Goal: Communication & Community: Answer question/provide support

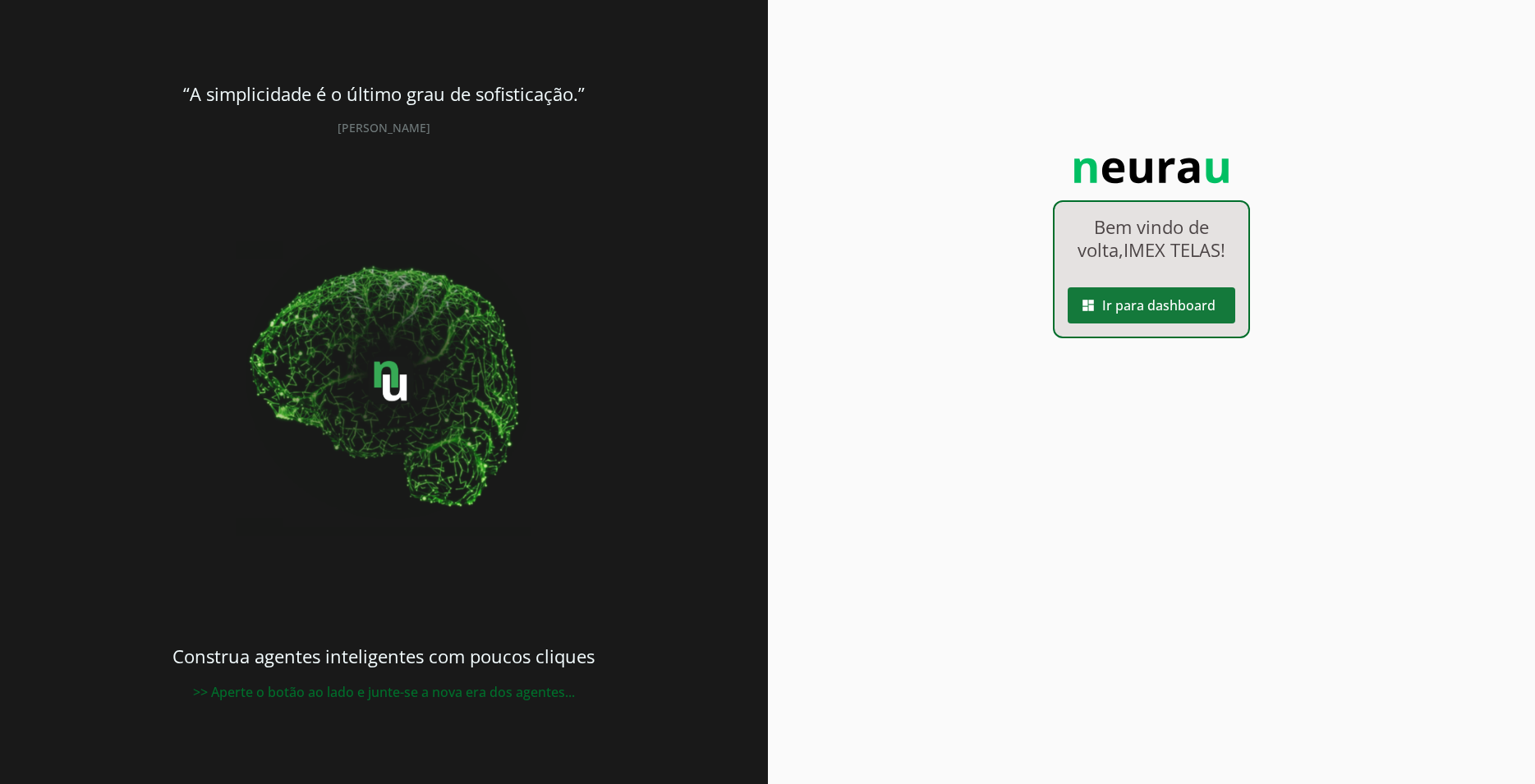
click at [1174, 311] on span at bounding box center [1151, 305] width 167 height 39
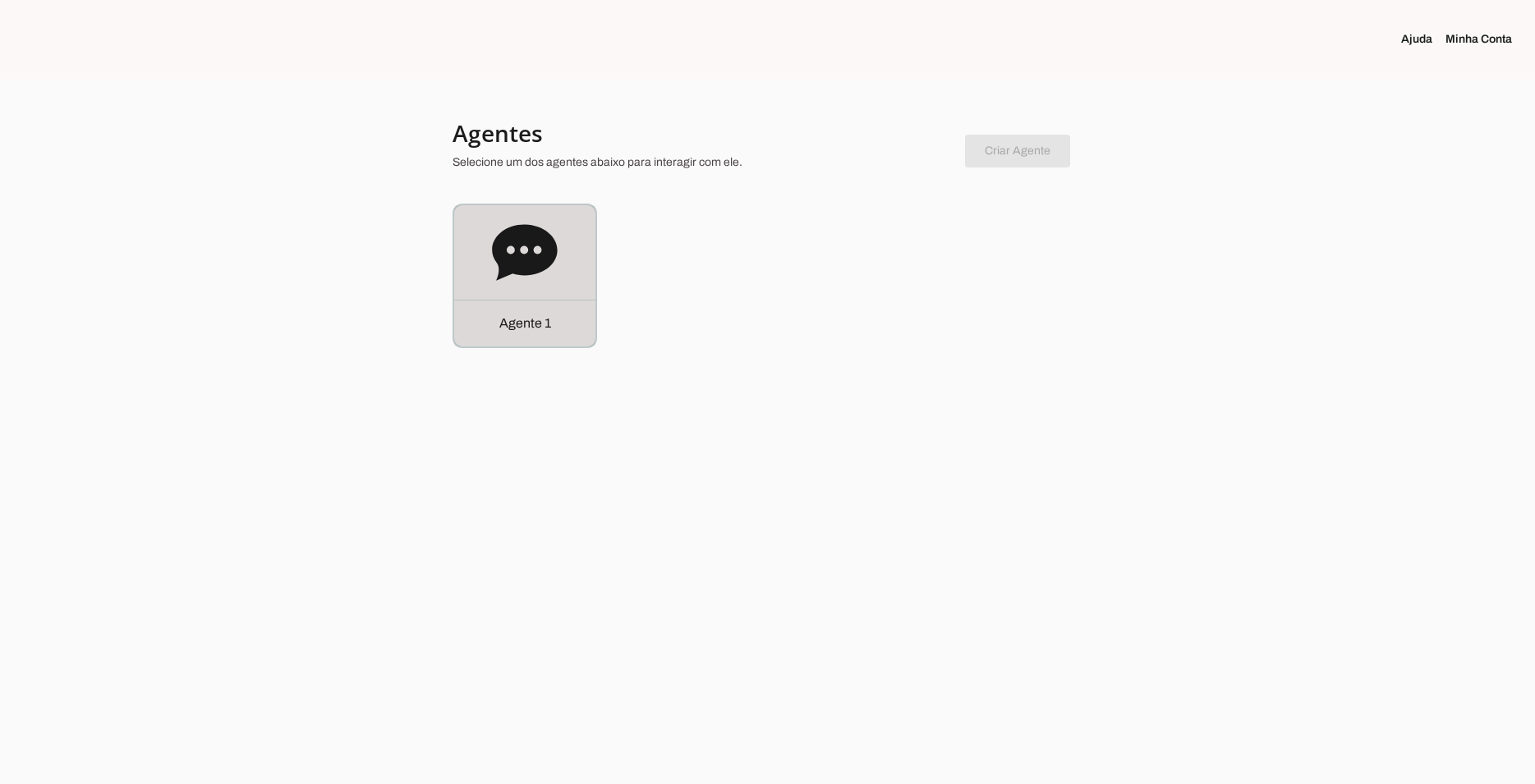
click at [542, 259] on icon at bounding box center [524, 251] width 65 height 55
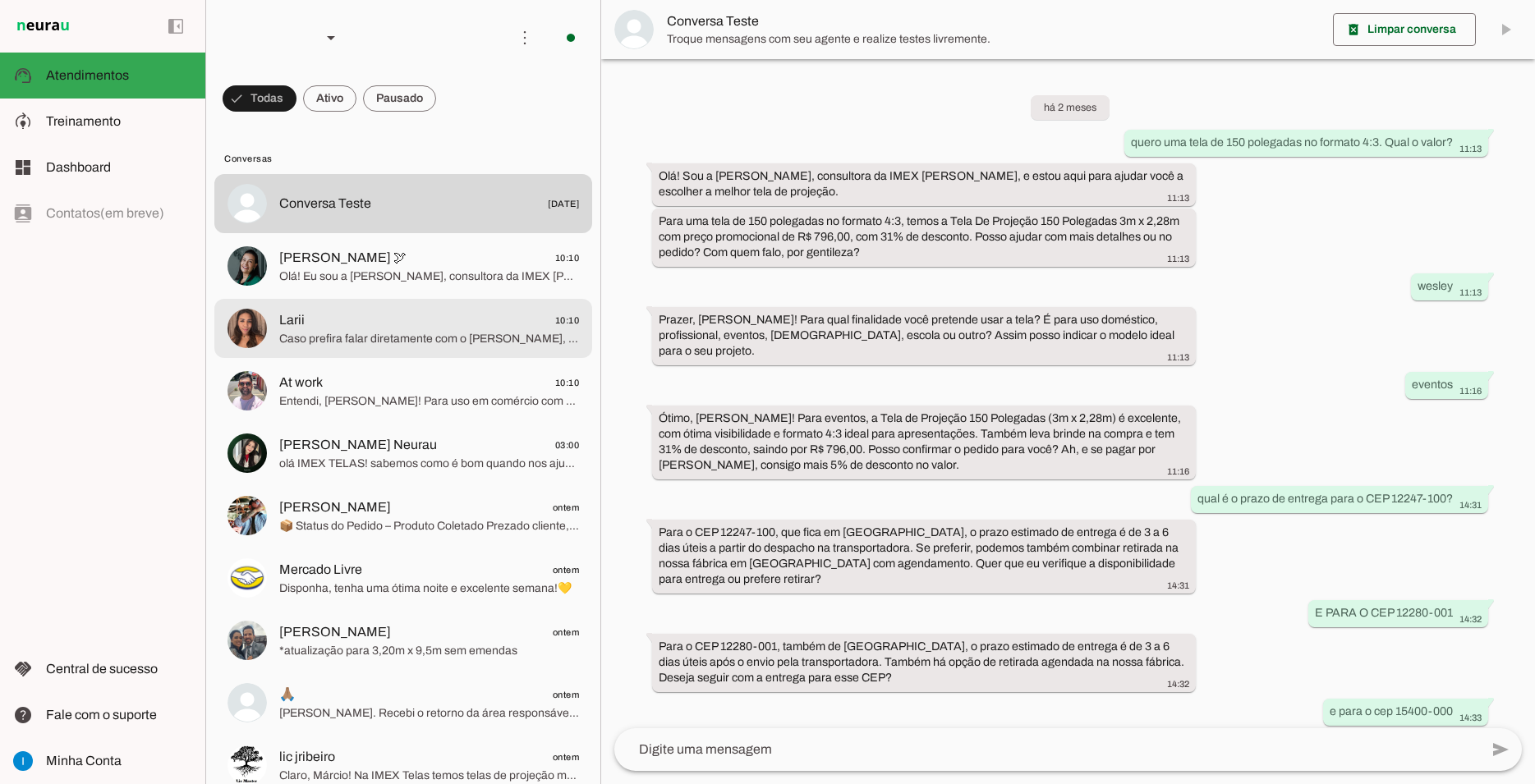
click at [455, 331] on span "Caso prefira falar diretamente com o [PERSON_NAME], segue o contato direto dele…" at bounding box center [429, 339] width 299 height 16
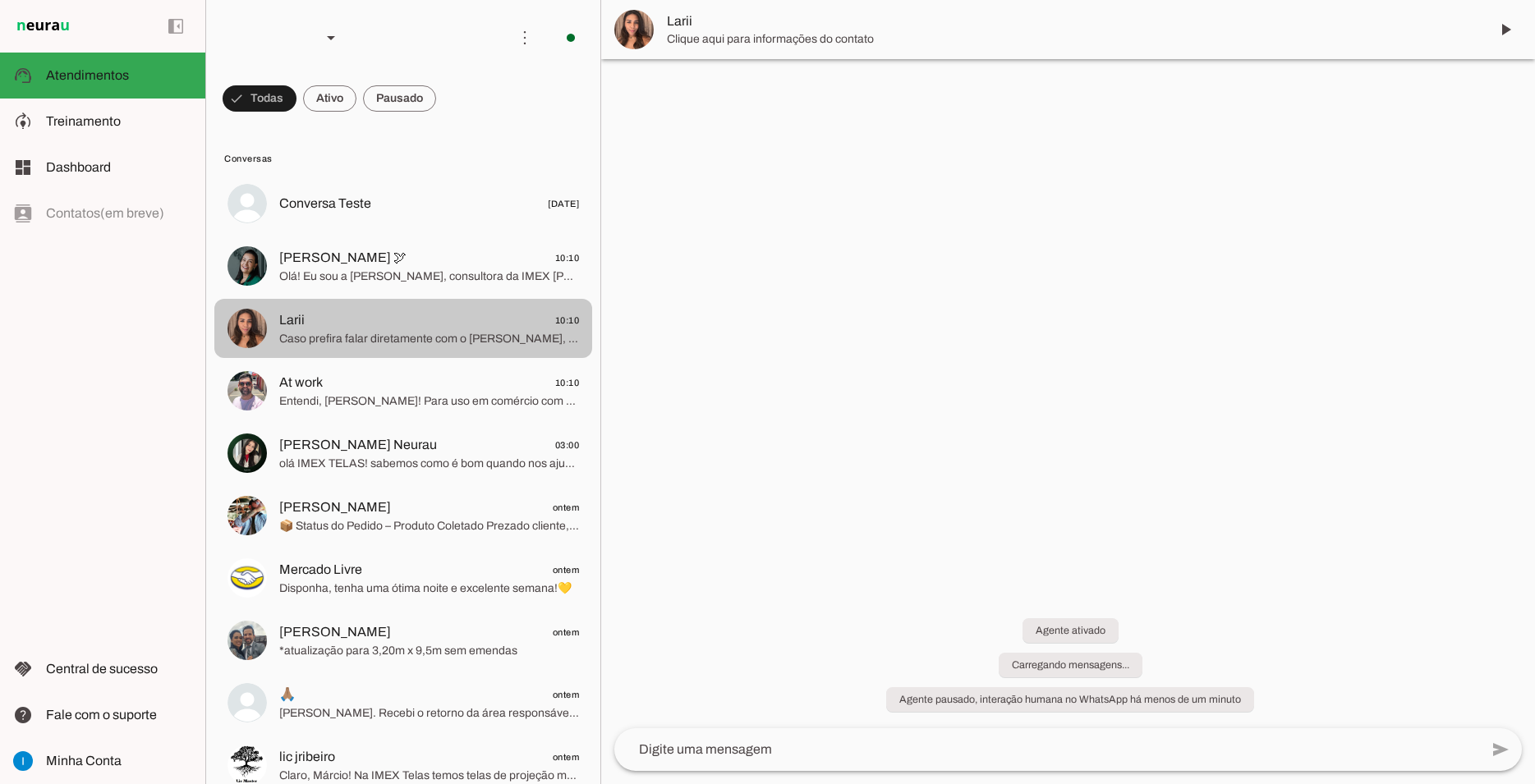
scroll to position [277, 0]
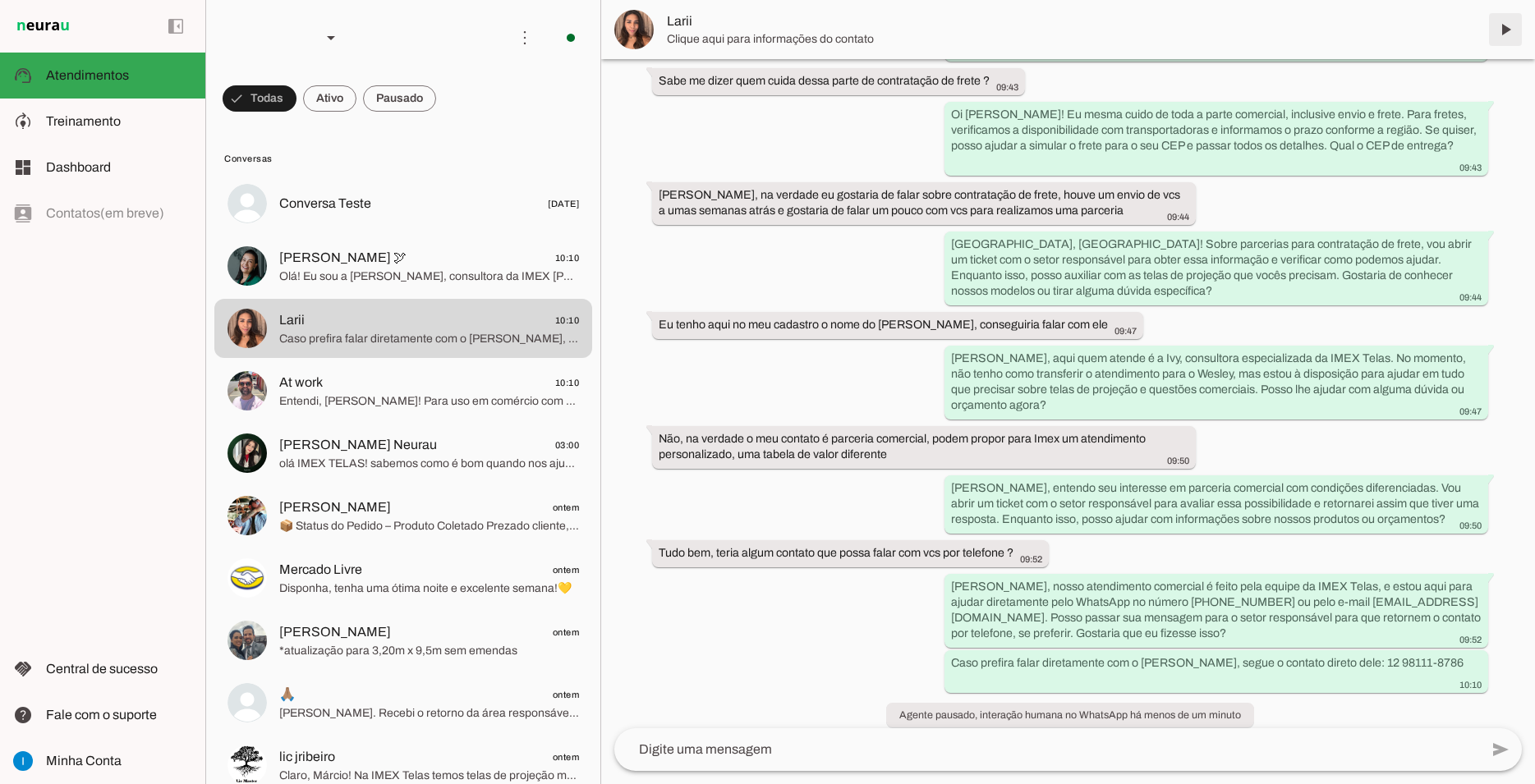
click at [1511, 27] on span at bounding box center [1504, 29] width 39 height 39
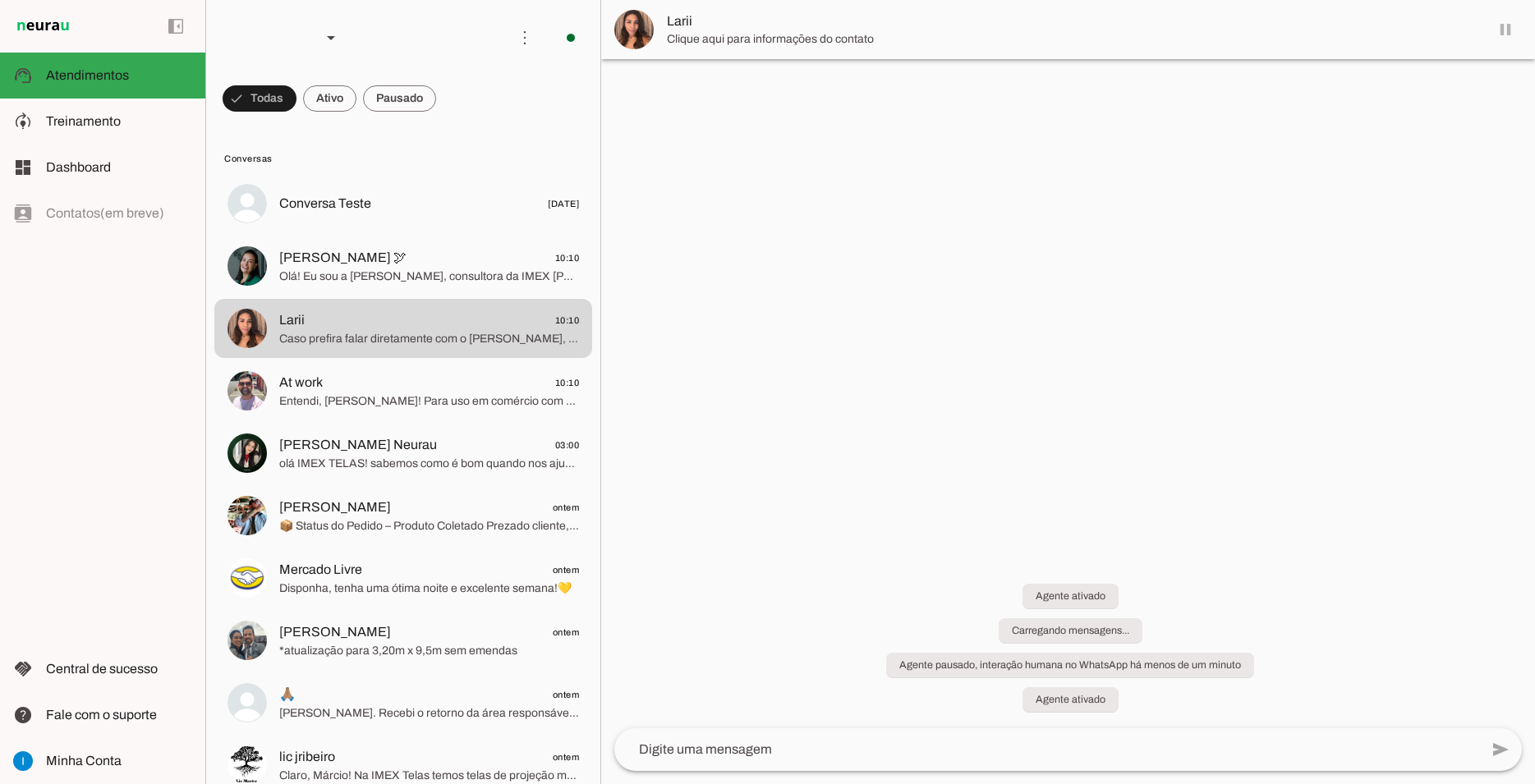
scroll to position [312, 0]
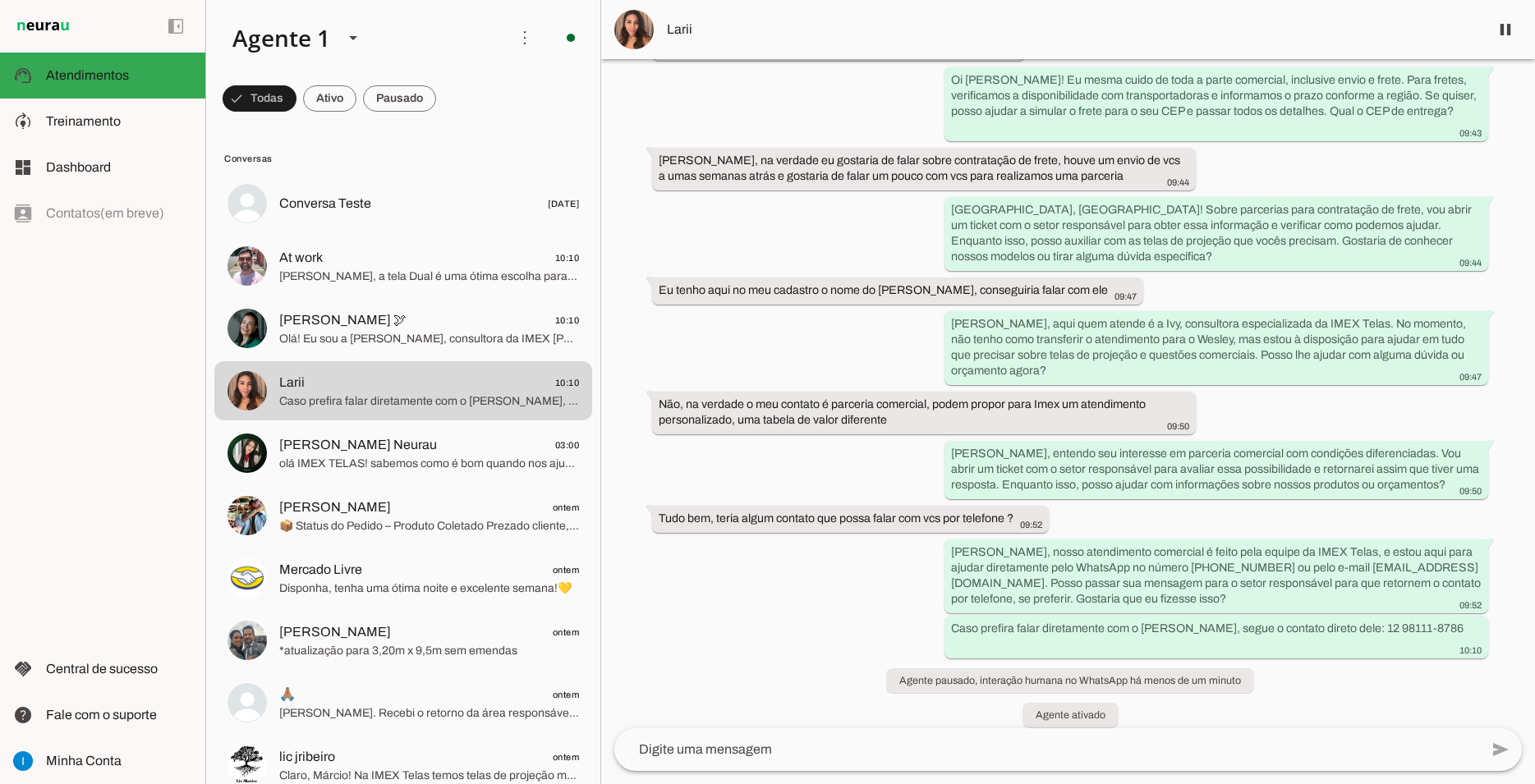
click at [671, 28] on span "Larii" at bounding box center [1071, 30] width 809 height 20
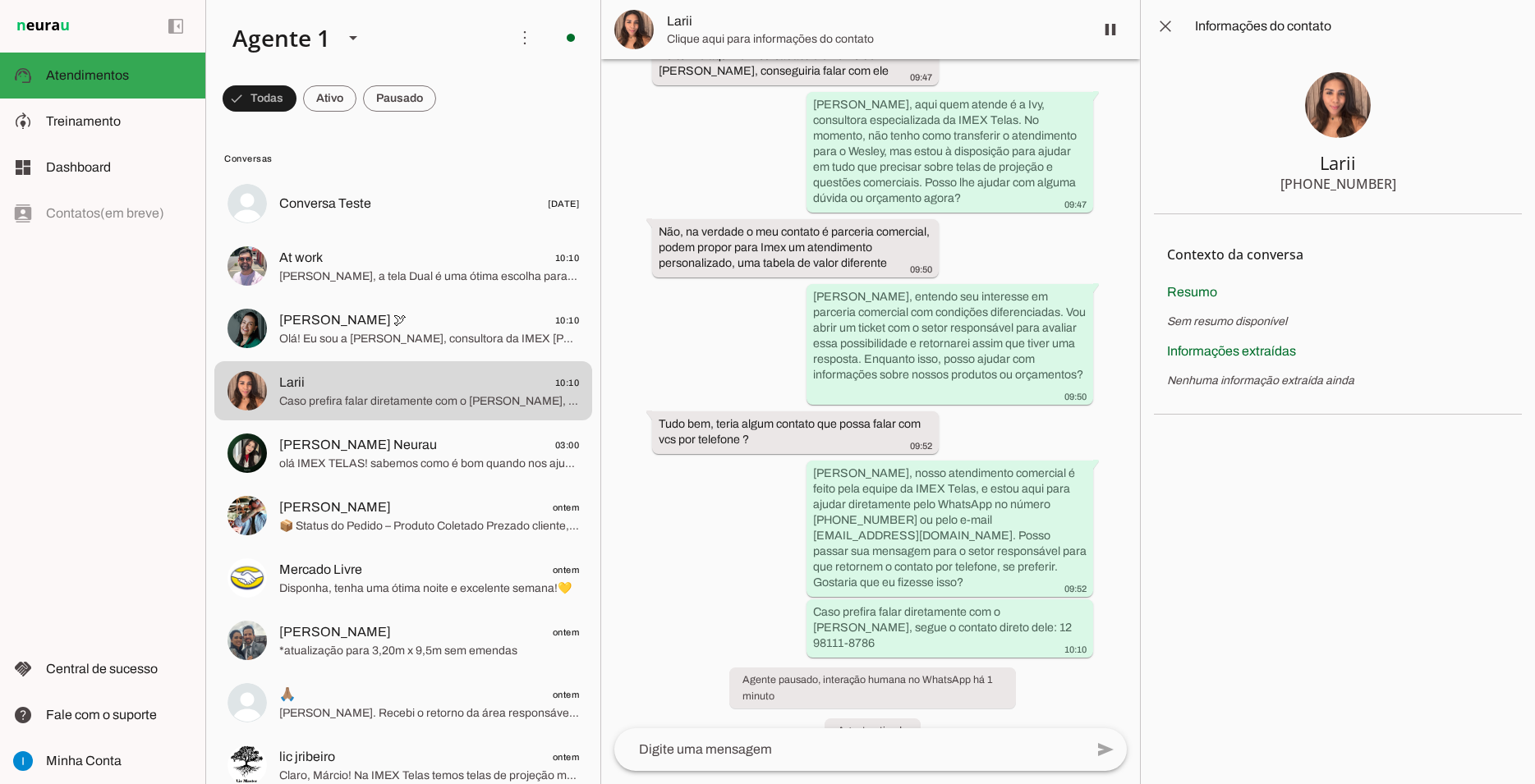
click at [1344, 181] on div "[PHONE_NUMBER]" at bounding box center [1338, 184] width 116 height 20
copy div "[PHONE_NUMBER]"
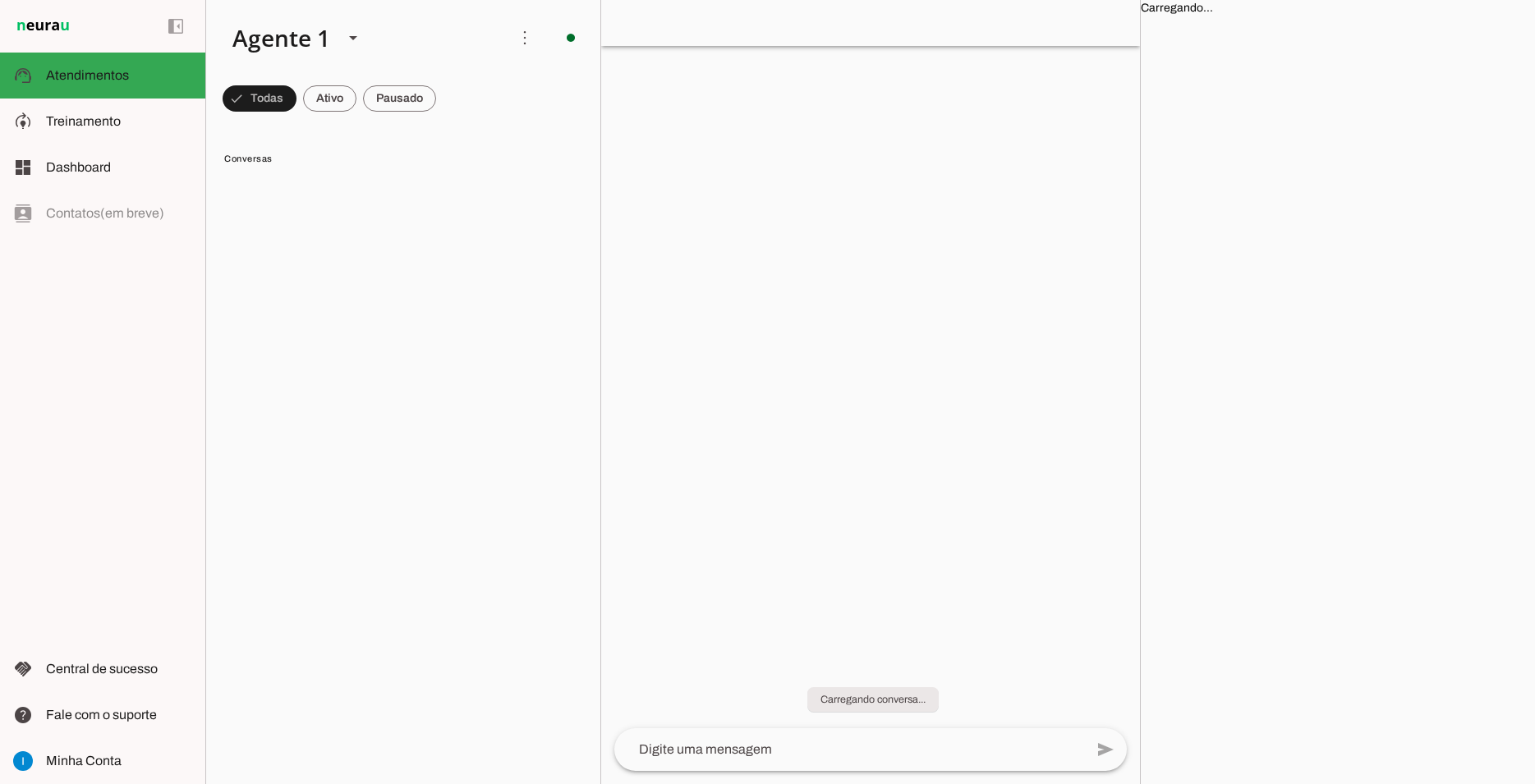
scroll to position [0, 0]
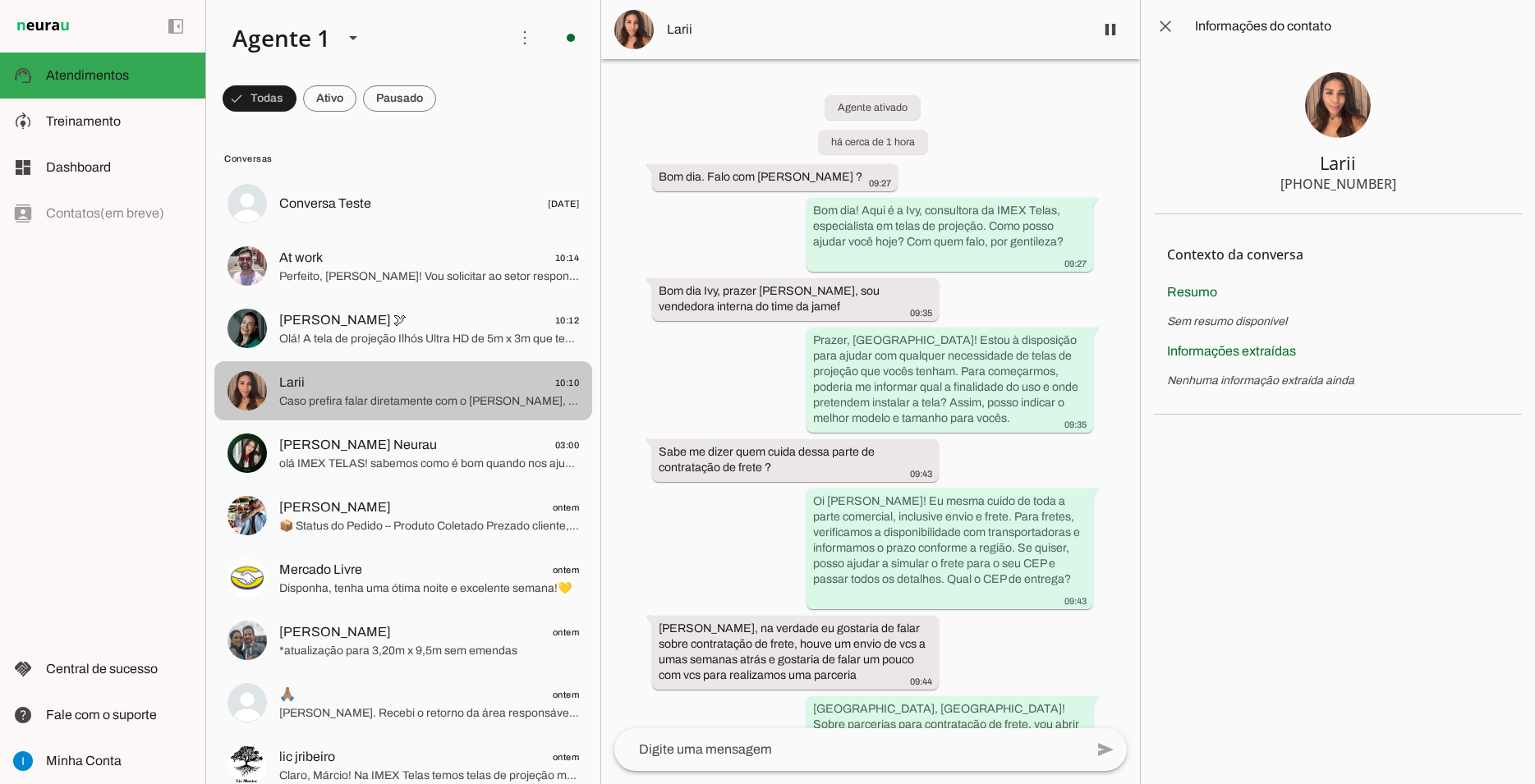
click at [418, 371] on div at bounding box center [429, 391] width 299 height 40
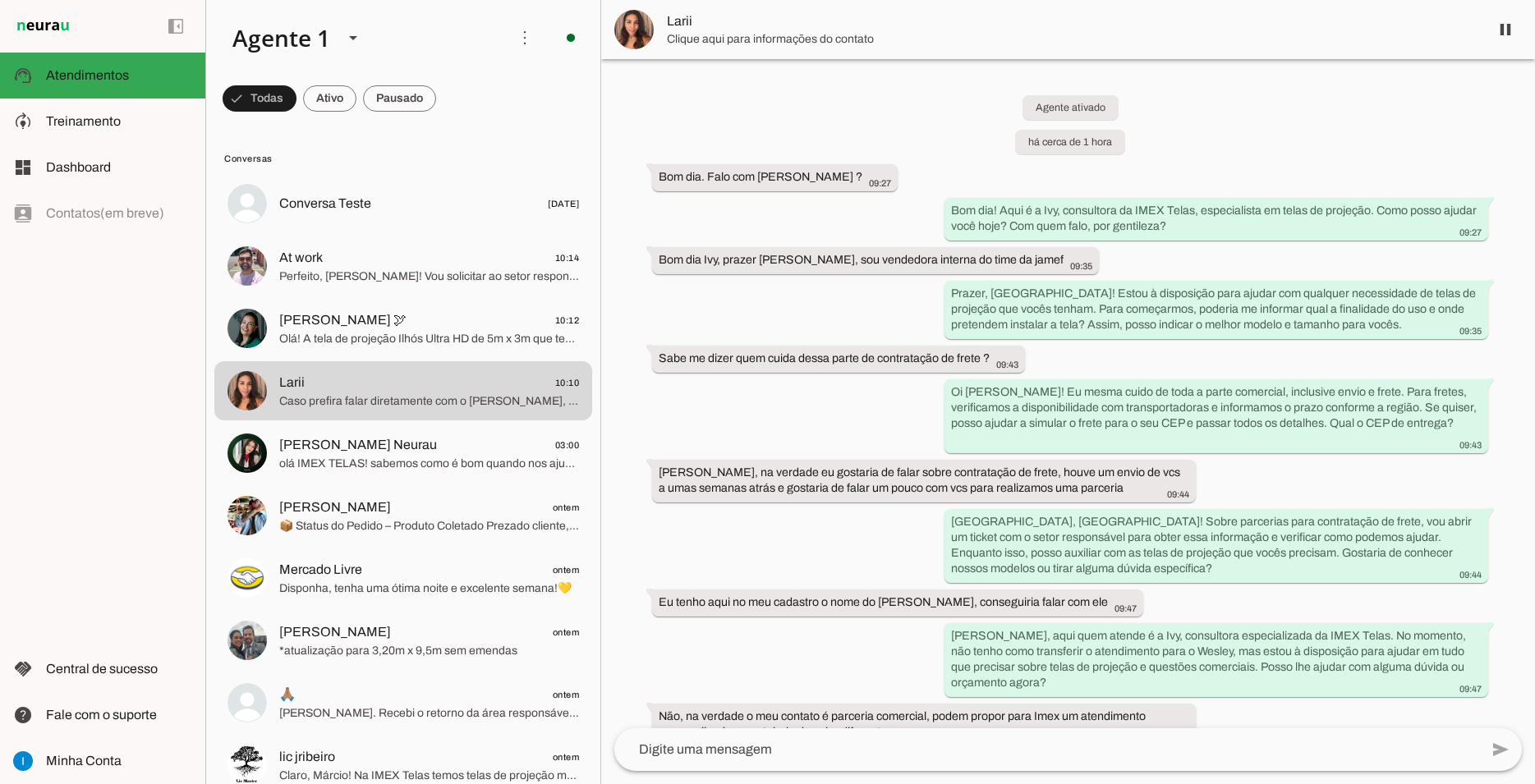
scroll to position [312, 0]
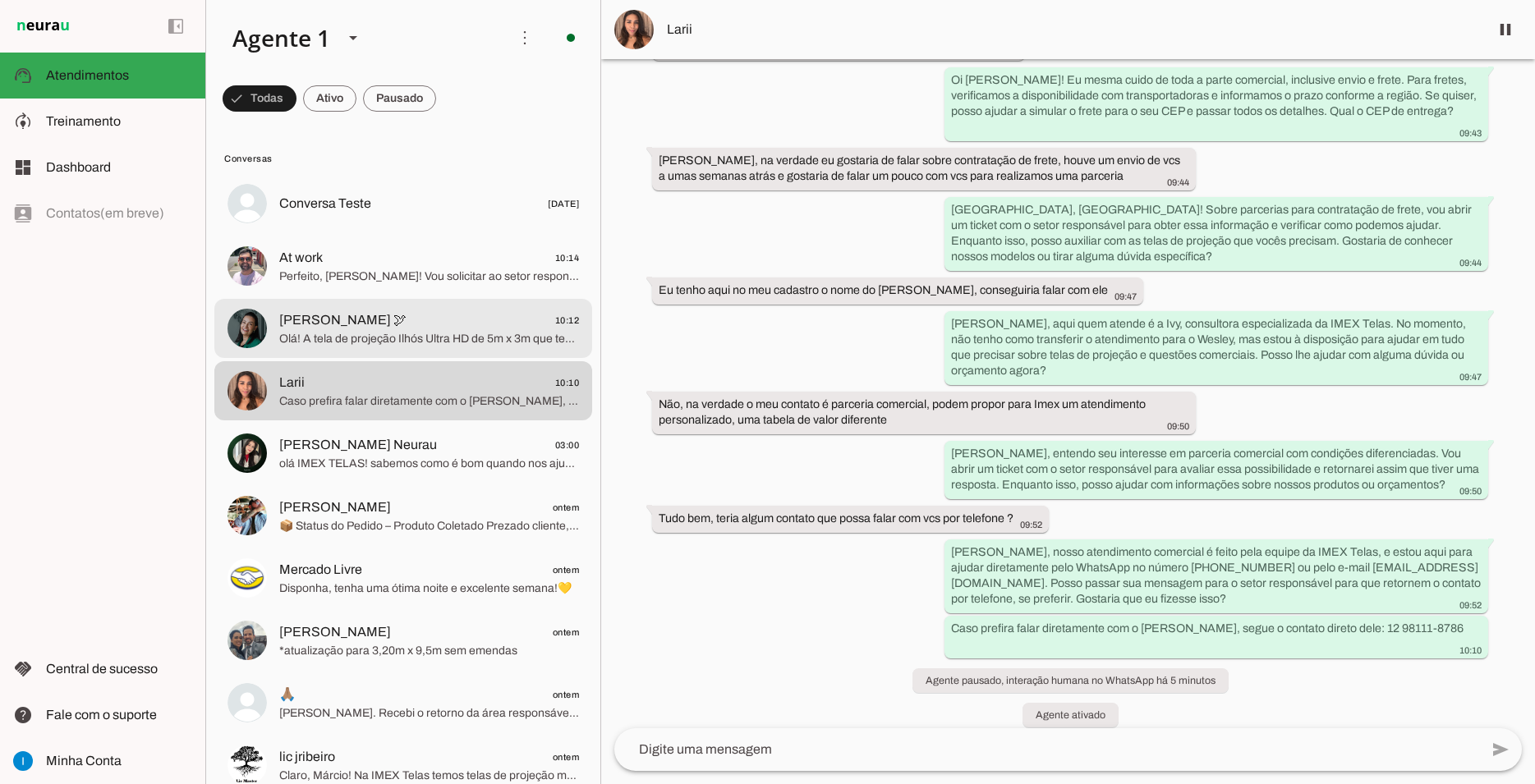
click at [375, 331] on span "Olá! A tela de projeção Ilhós Ultra HD de 5m x 3m que temos é excelente para es…" at bounding box center [429, 339] width 299 height 16
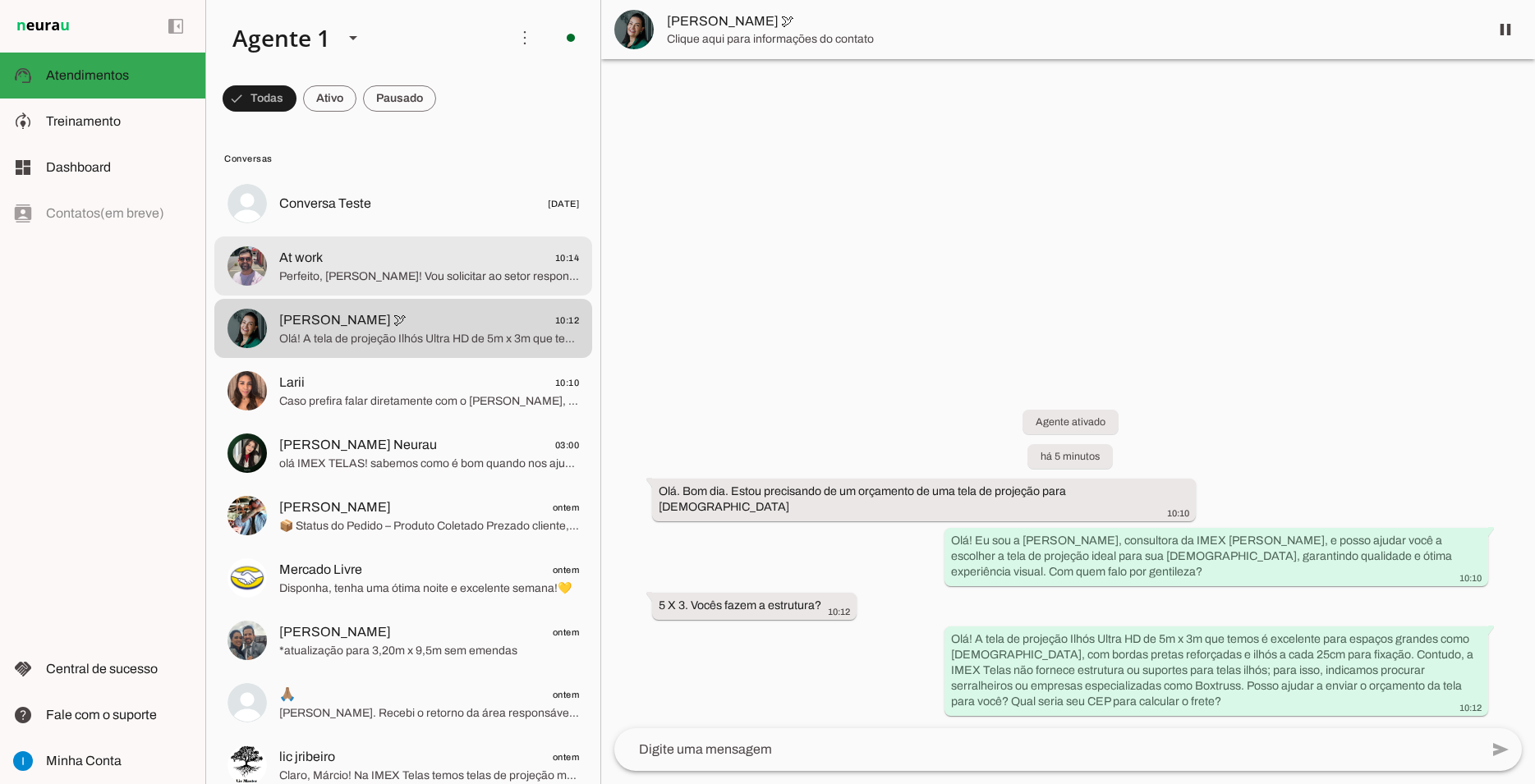
click at [391, 268] on span "Perfeito, [PERSON_NAME]! Vou solicitar ao setor responsável o link de pagamento…" at bounding box center [429, 276] width 299 height 16
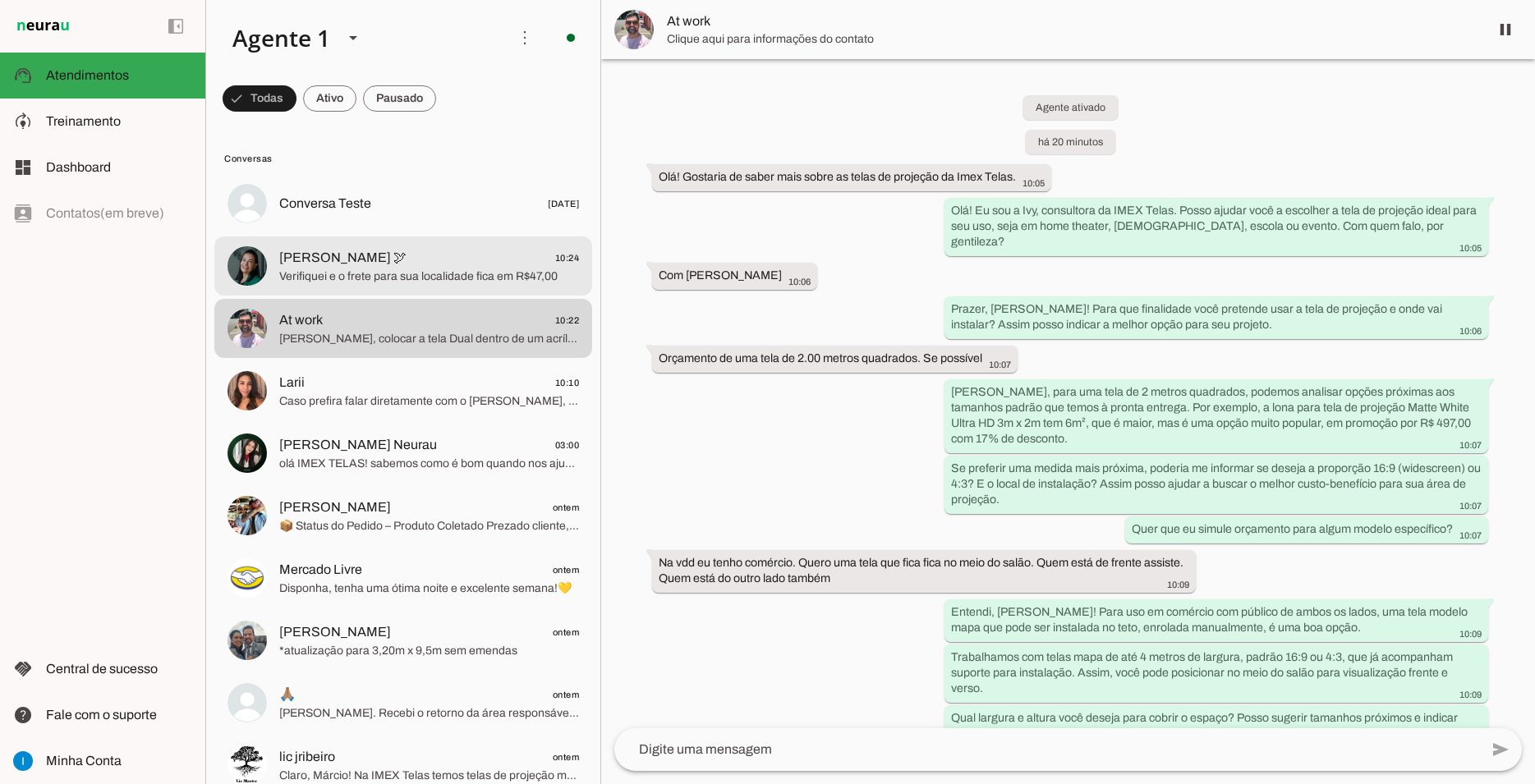
click at [409, 248] on span "[PERSON_NAME] 🕊 10:24" at bounding box center [429, 258] width 299 height 21
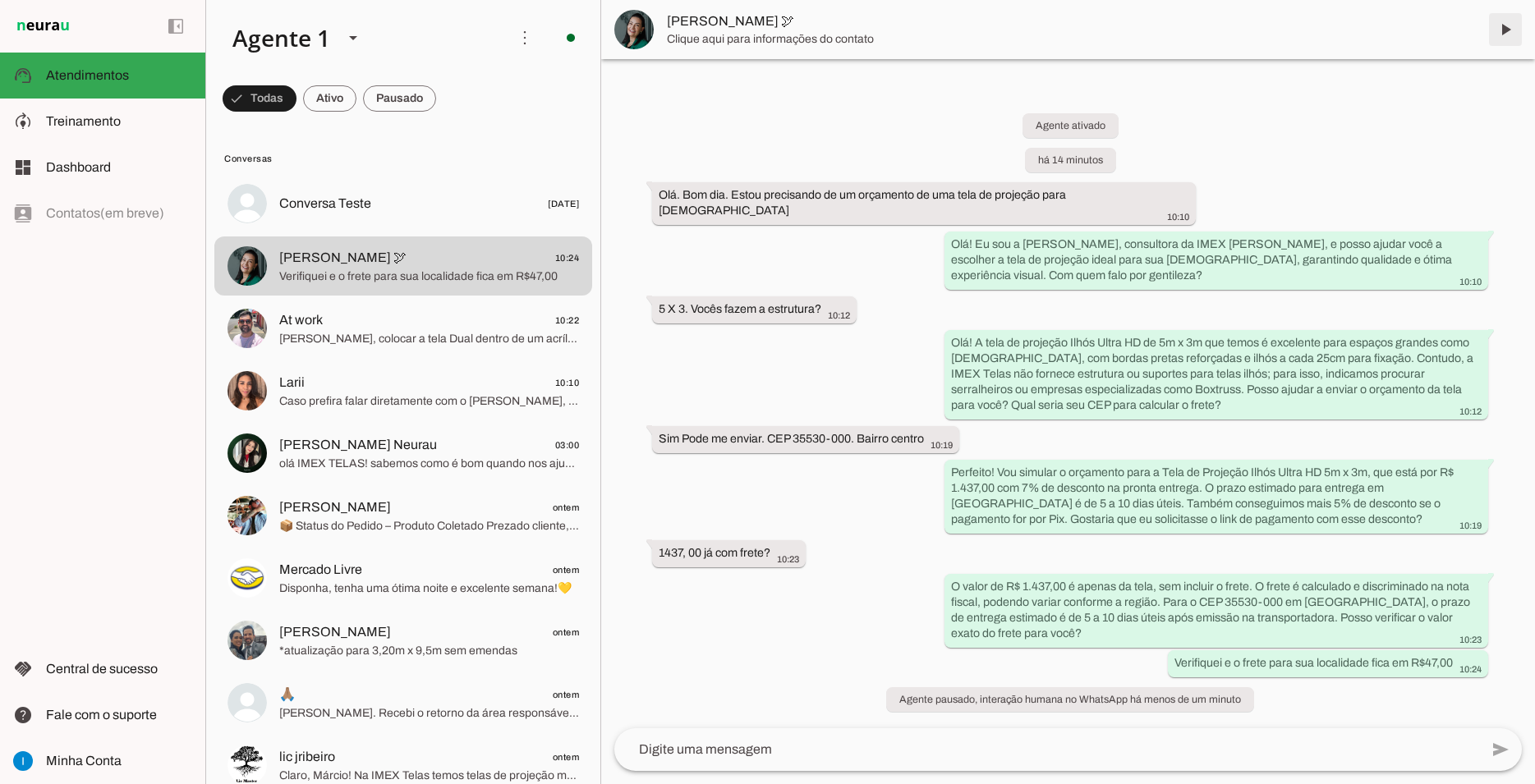
click at [1501, 26] on span at bounding box center [1504, 29] width 39 height 39
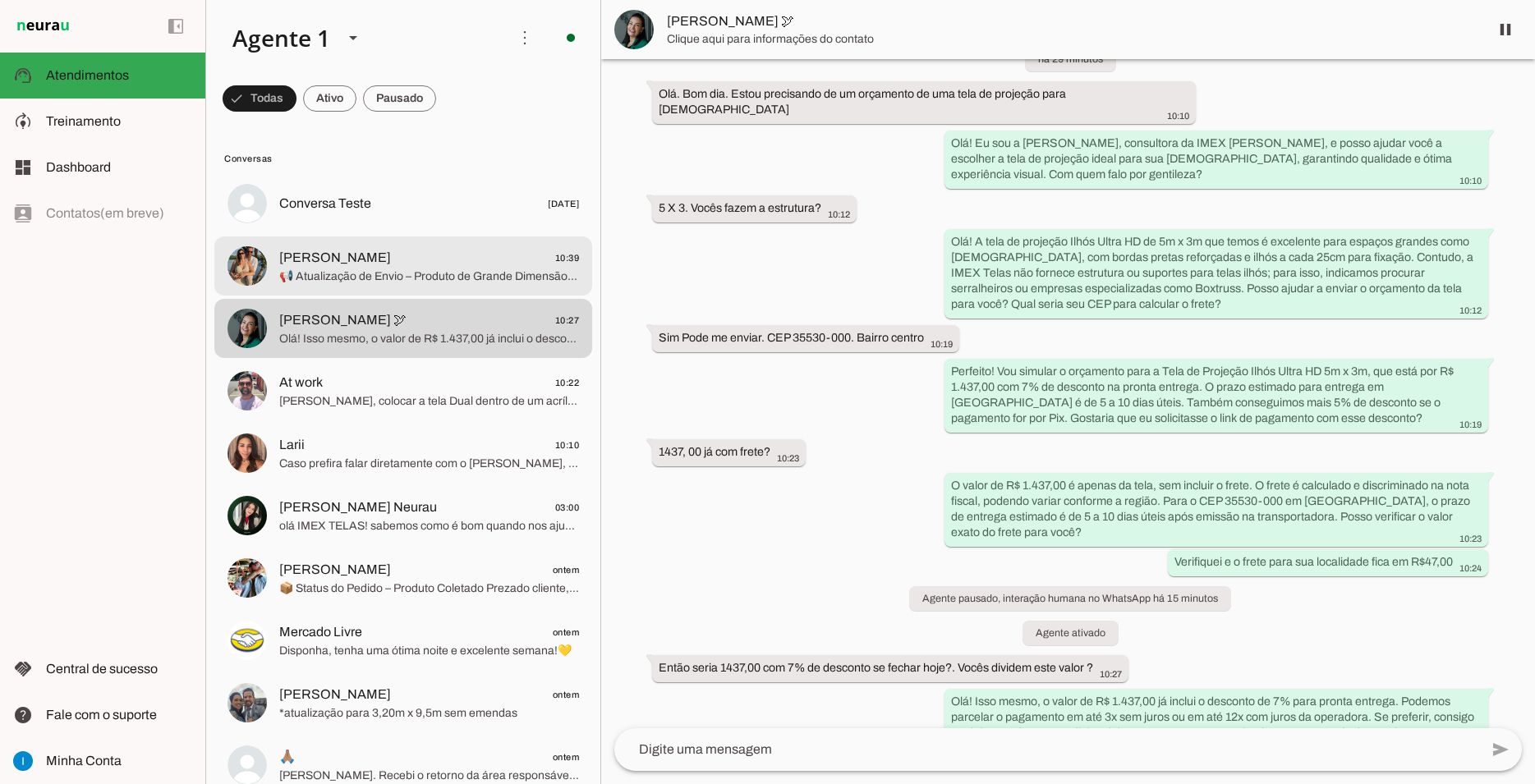
click at [483, 268] on span "📢 Atualização de Envio – Produto de Grande Dimensão A transportadora informou a…" at bounding box center [429, 276] width 299 height 16
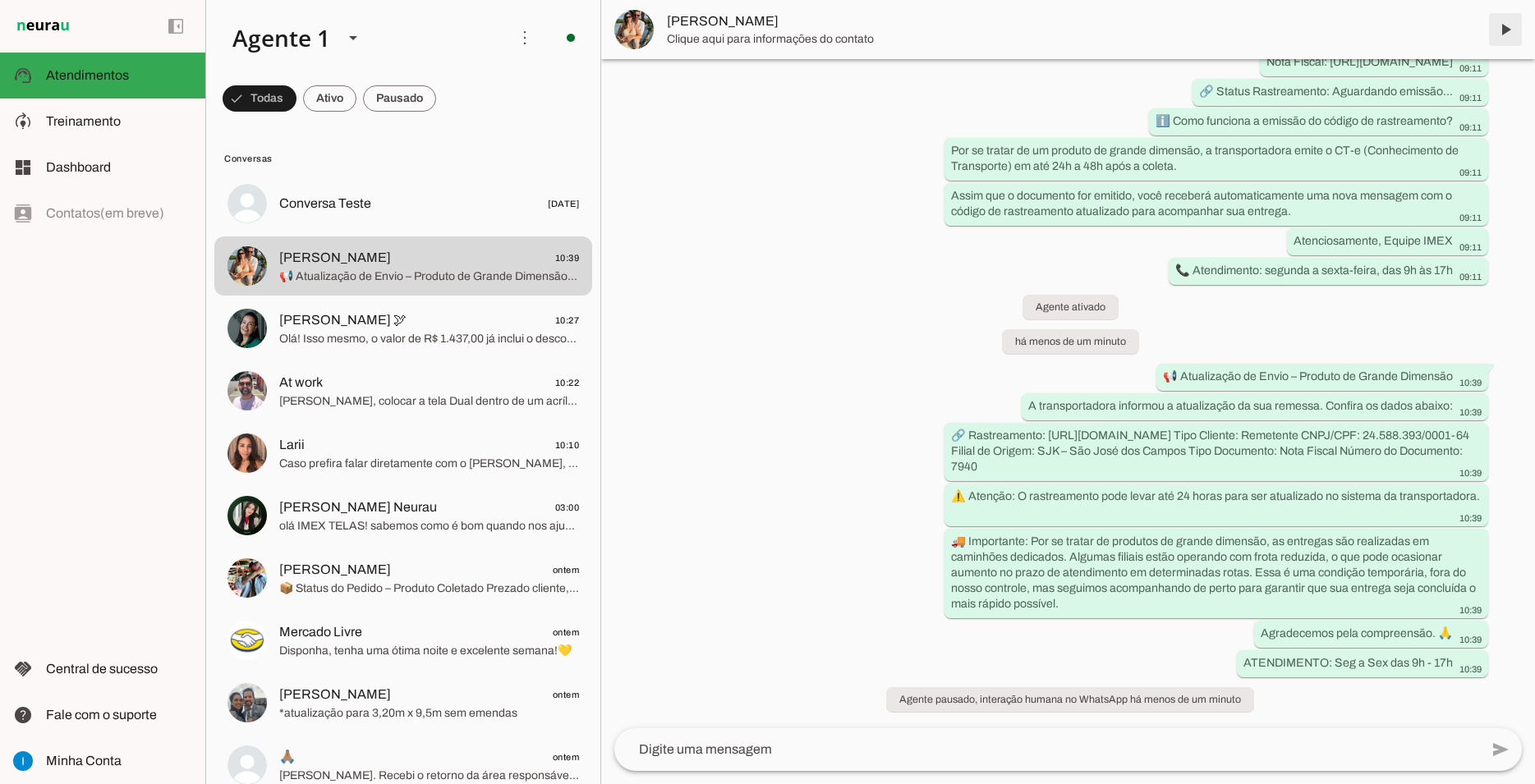
scroll to position [4671, 0]
click at [1503, 28] on span at bounding box center [1504, 29] width 39 height 39
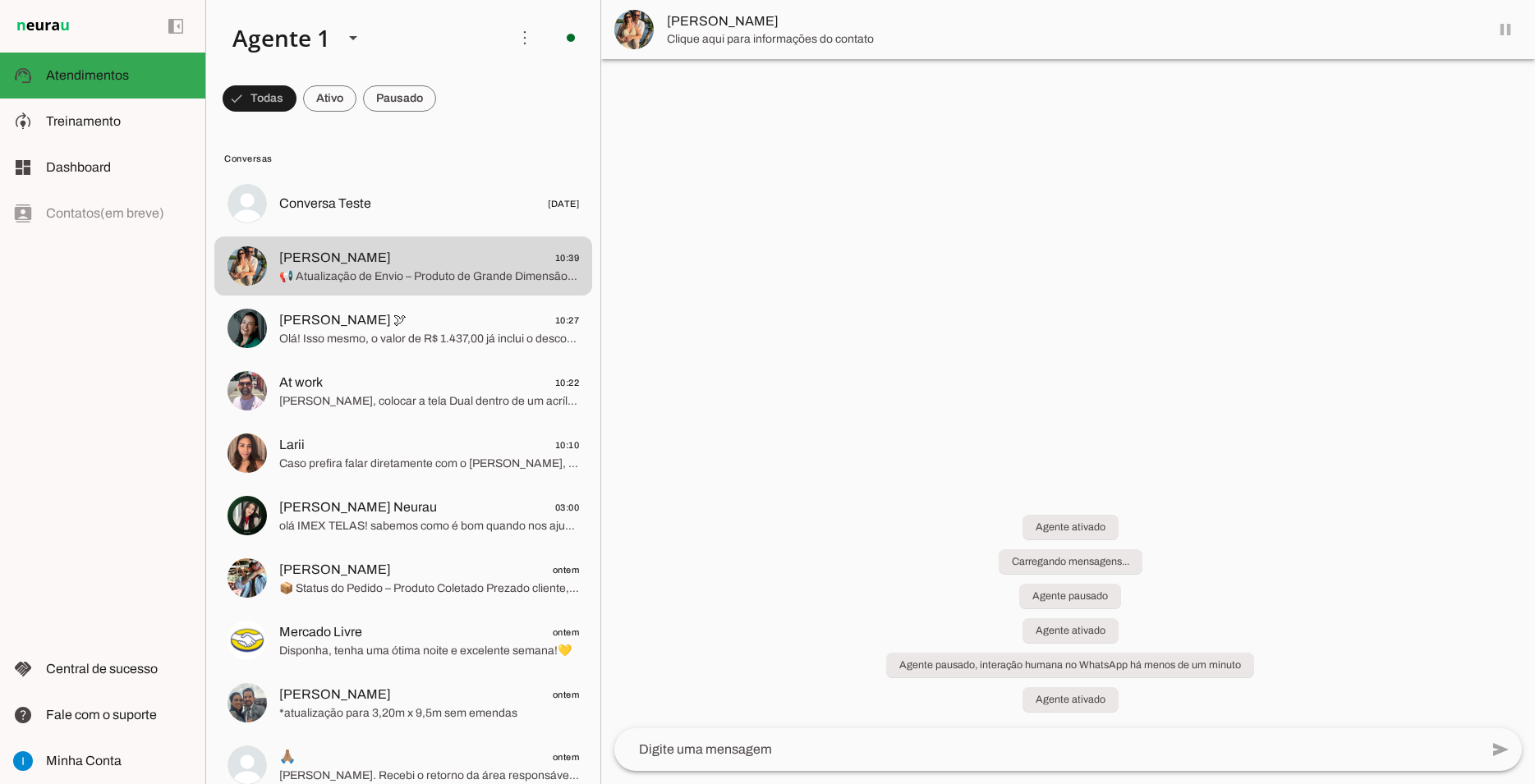
scroll to position [0, 0]
